Goal: Find specific page/section: Find specific page/section

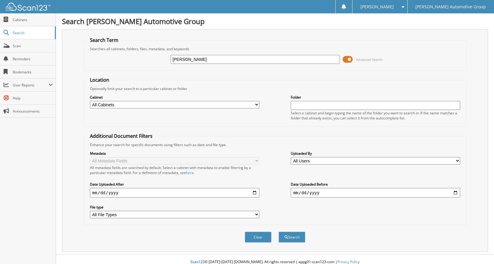
type input "[PERSON_NAME]"
click at [278, 231] on button "Search" at bounding box center [291, 236] width 27 height 11
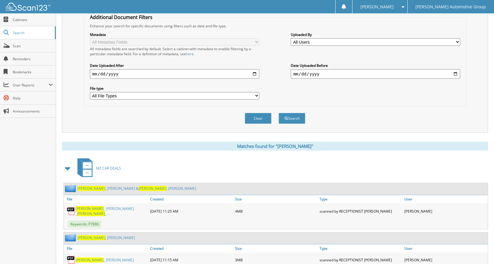
scroll to position [148, 0]
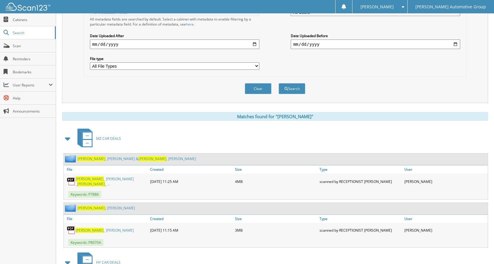
click at [64, 138] on span at bounding box center [68, 138] width 8 height 11
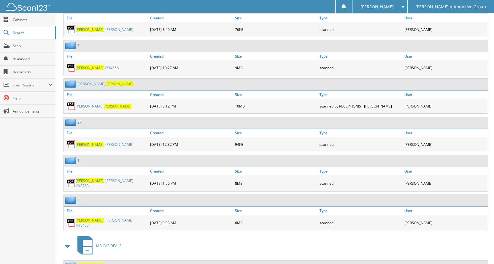
scroll to position [622, 0]
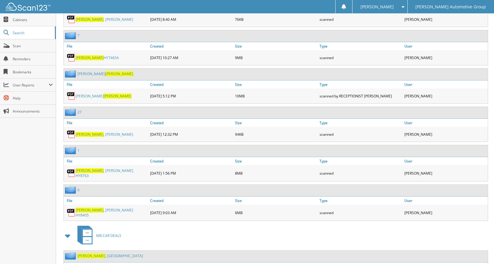
click at [104, 168] on link "[PERSON_NAME] HY8763" at bounding box center [111, 173] width 71 height 10
